Goal: Task Accomplishment & Management: Manage account settings

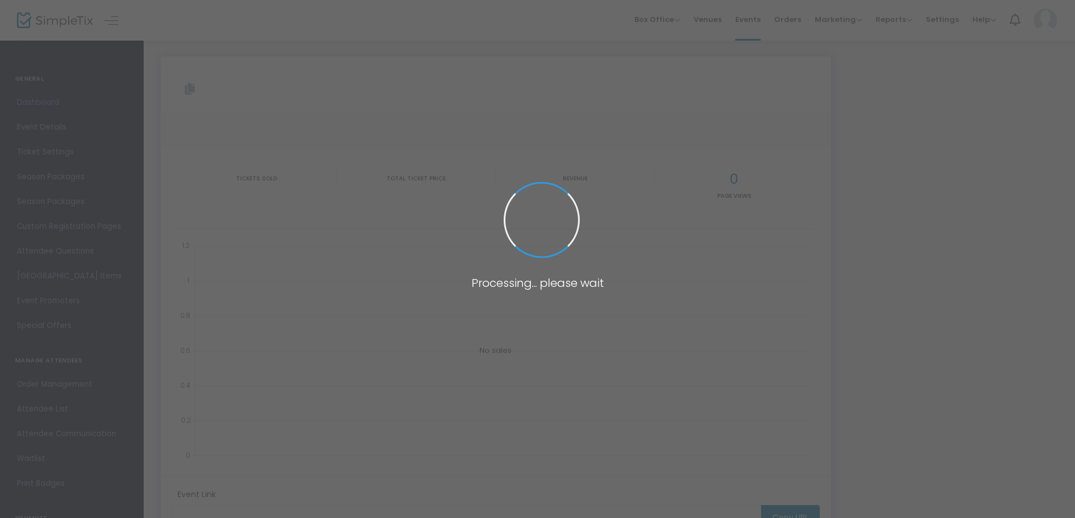
type input "[URL][DOMAIN_NAME][PERSON_NAME]"
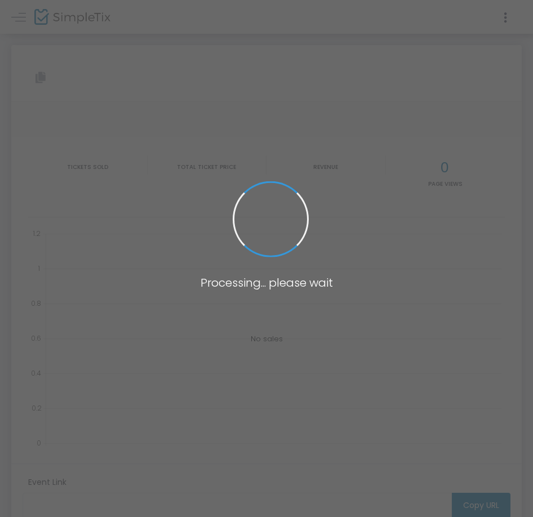
type input "[URL][DOMAIN_NAME][PERSON_NAME]"
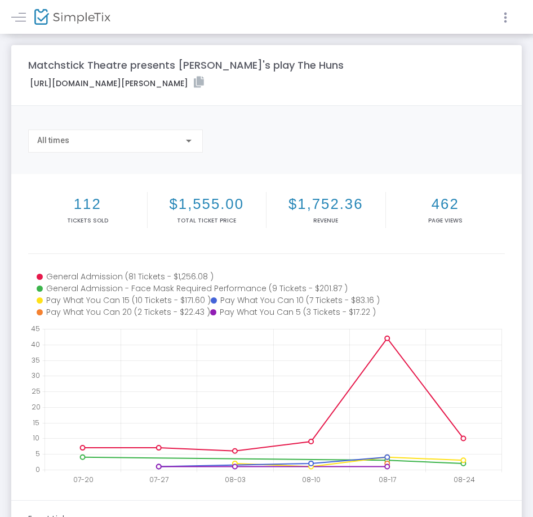
click at [502, 16] on icon at bounding box center [505, 18] width 10 height 14
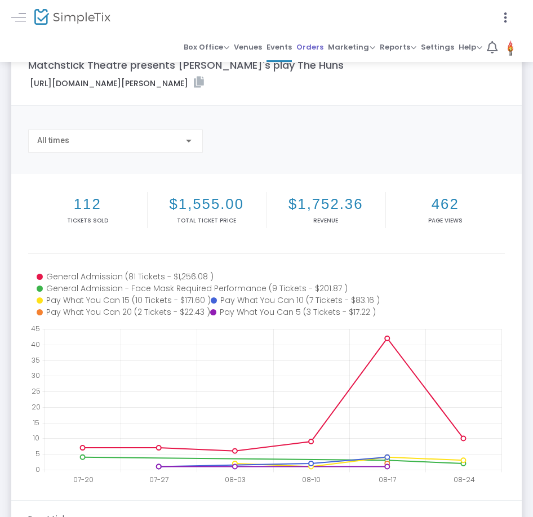
click at [309, 48] on span "Orders" at bounding box center [309, 47] width 27 height 16
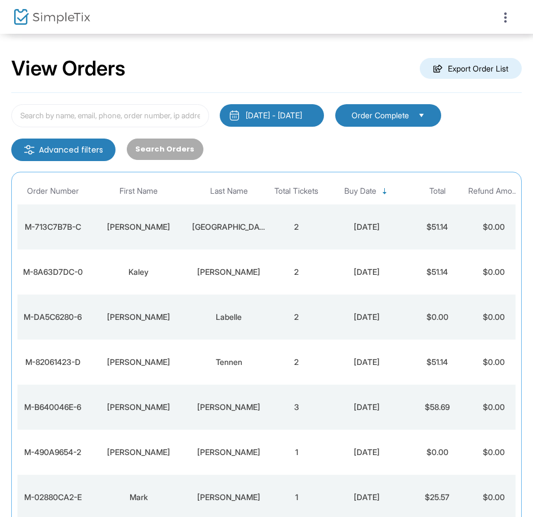
click at [240, 231] on div at bounding box center [266, 258] width 533 height 517
click at [259, 224] on div "[GEOGRAPHIC_DATA]" at bounding box center [228, 226] width 73 height 11
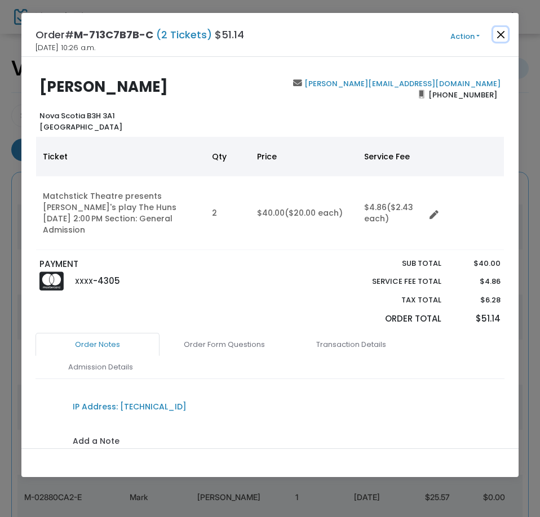
click at [502, 29] on button "Close" at bounding box center [500, 34] width 15 height 15
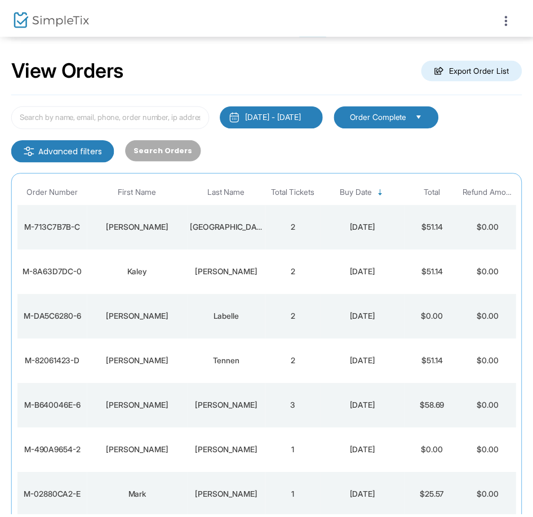
scroll to position [48, 0]
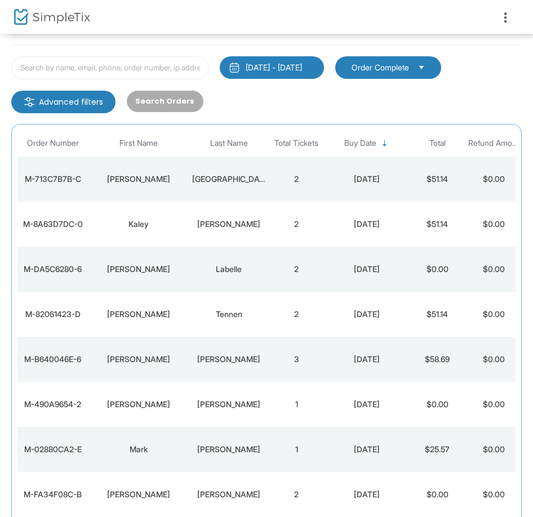
click at [54, 26] on div at bounding box center [140, 17] width 252 height 34
click at [74, 14] on img at bounding box center [52, 17] width 76 height 16
